Goal: Go to known website: Access a specific website the user already knows

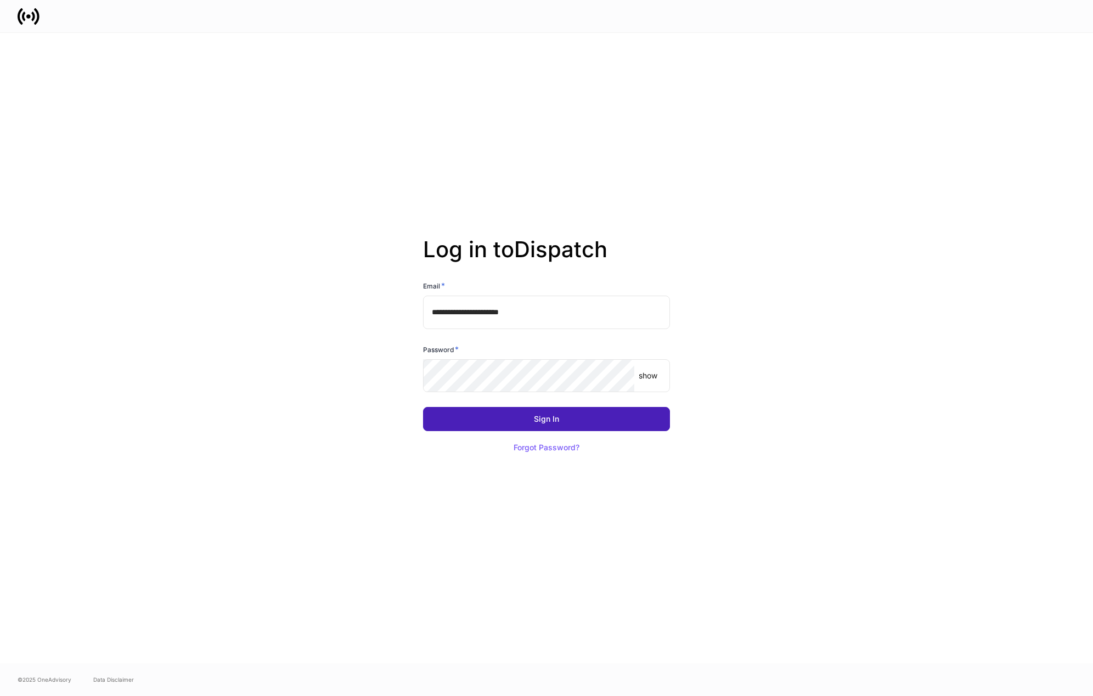
click at [480, 429] on button "Sign In" at bounding box center [546, 419] width 247 height 24
